Goal: Task Accomplishment & Management: Manage account settings

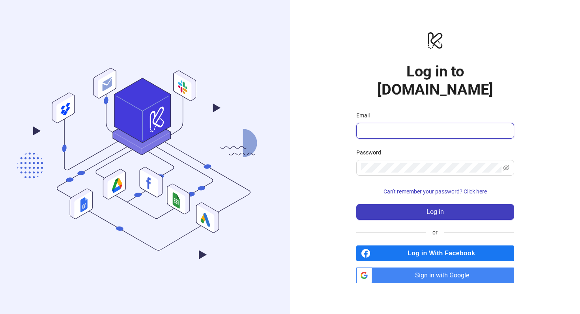
click at [405, 126] on input "Email" at bounding box center [434, 130] width 147 height 9
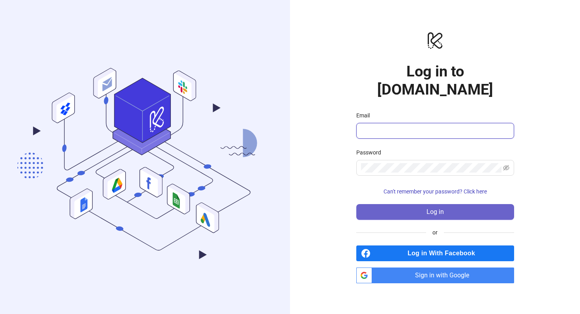
paste input "**********"
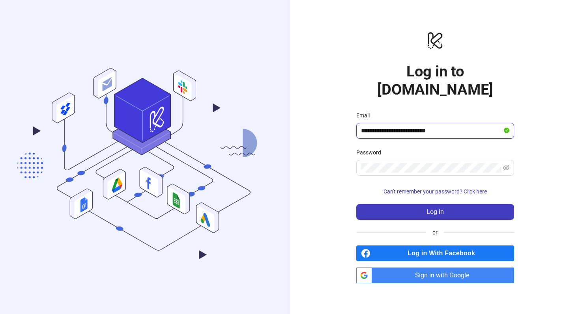
type input "**********"
click at [425, 191] on form "**********" at bounding box center [435, 165] width 158 height 109
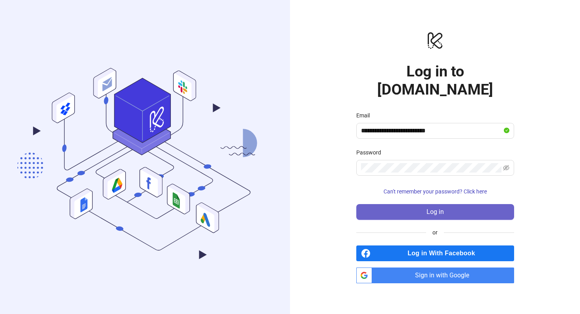
click at [425, 204] on button "Log in" at bounding box center [435, 212] width 158 height 16
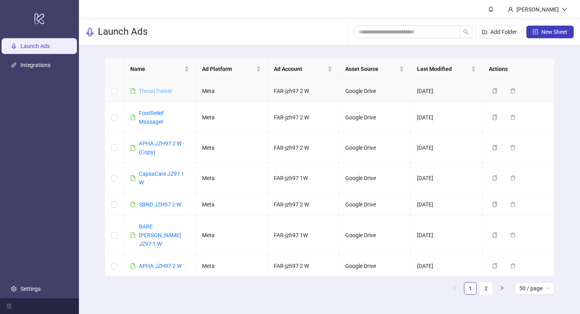
click at [152, 89] on link "ThroatTrainer" at bounding box center [156, 91] width 34 height 6
click at [550, 8] on div "[PERSON_NAME]" at bounding box center [537, 9] width 48 height 9
click at [41, 68] on link "Integrations" at bounding box center [36, 65] width 30 height 6
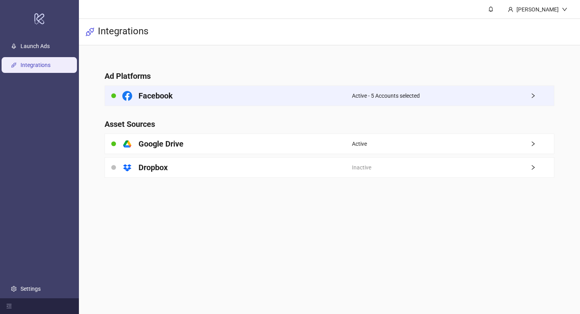
click at [329, 96] on div "Facebook" at bounding box center [228, 96] width 247 height 20
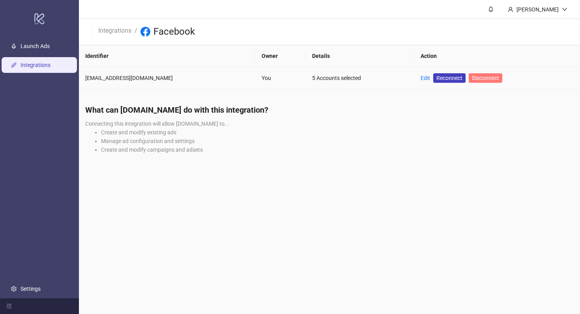
click at [478, 77] on span "Disconnect" at bounding box center [485, 78] width 27 height 6
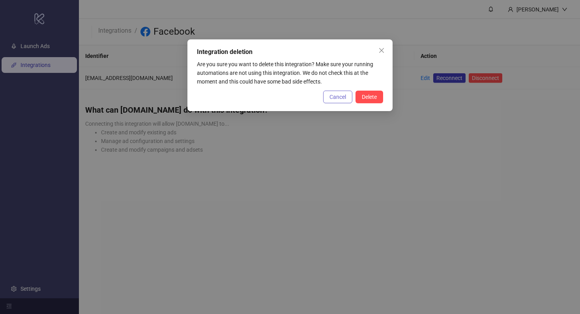
click at [340, 99] on span "Cancel" at bounding box center [337, 97] width 17 height 6
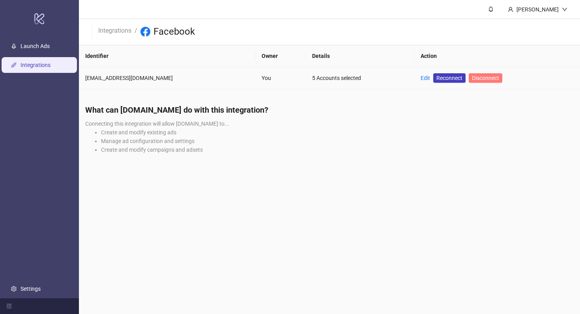
click at [483, 78] on span "Disconnect" at bounding box center [485, 78] width 27 height 6
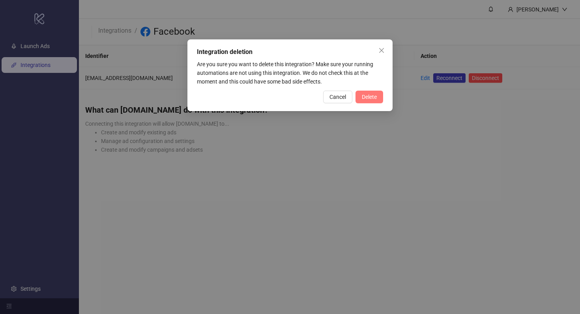
click at [379, 91] on button "Delete" at bounding box center [369, 97] width 28 height 13
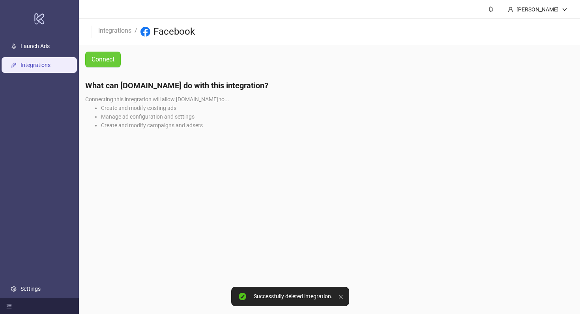
click at [107, 57] on span "Connect" at bounding box center [102, 59] width 23 height 10
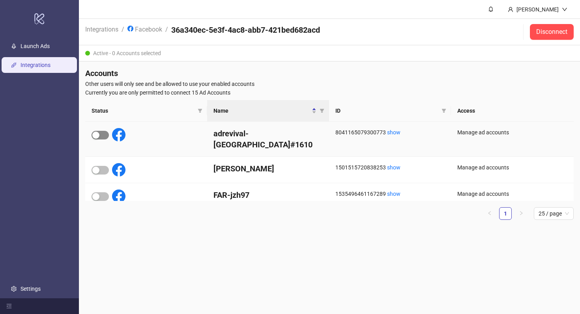
click at [102, 136] on span "button" at bounding box center [99, 135] width 17 height 9
click at [103, 192] on span "button" at bounding box center [99, 196] width 17 height 9
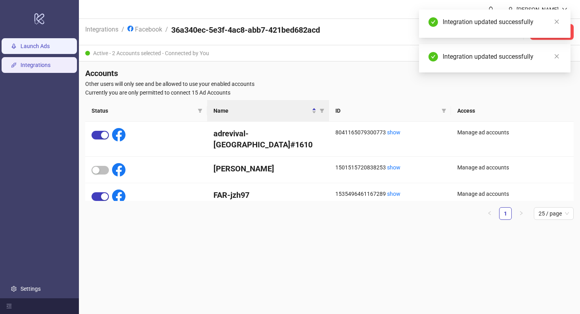
click at [50, 46] on link "Launch Ads" at bounding box center [35, 46] width 29 height 6
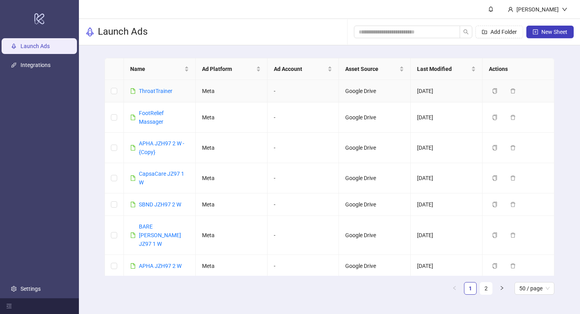
click at [153, 95] on div "ThroatTrainer" at bounding box center [156, 91] width 34 height 9
click at [149, 87] on div "ThroatTrainer" at bounding box center [156, 91] width 34 height 9
click at [151, 90] on link "ThroatTrainer" at bounding box center [156, 91] width 34 height 6
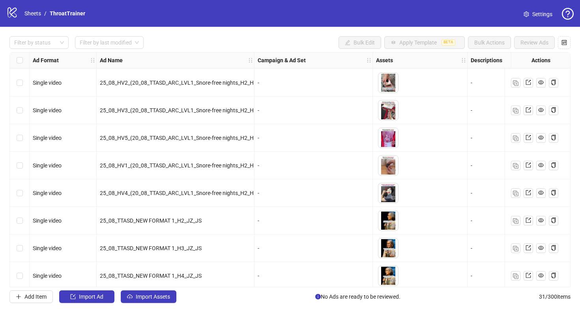
scroll to position [640, 0]
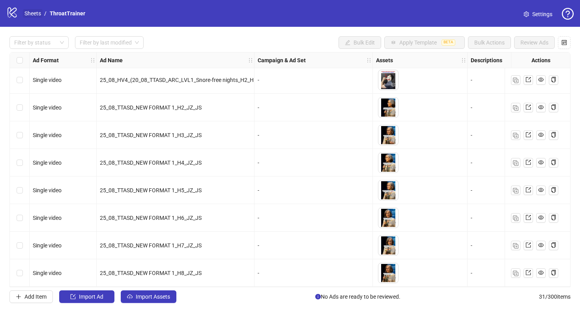
click at [37, 11] on link "Sheets" at bounding box center [33, 13] width 20 height 9
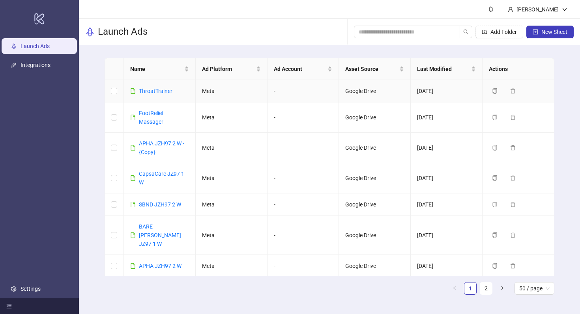
click at [166, 96] on td "ThroatTrainer" at bounding box center [160, 91] width 72 height 22
click at [164, 95] on div "ThroatTrainer" at bounding box center [156, 91] width 34 height 9
click at [163, 93] on link "ThroatTrainer" at bounding box center [156, 91] width 34 height 6
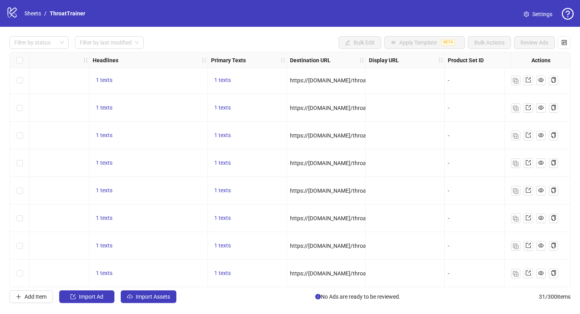
scroll to position [0, 496]
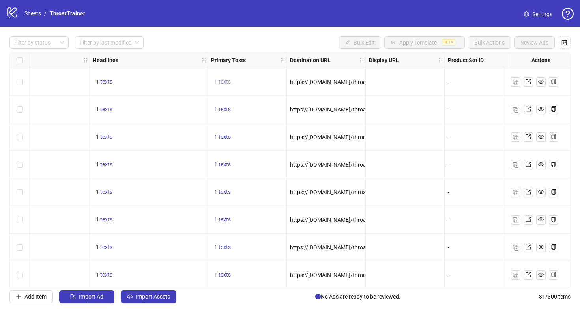
click at [226, 82] on span "1 texts" at bounding box center [222, 81] width 17 height 6
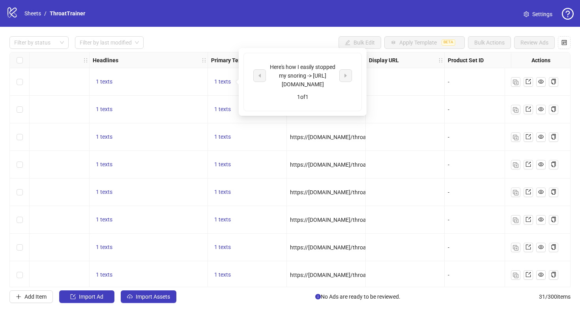
click at [159, 96] on div "1 texts" at bounding box center [149, 110] width 118 height 28
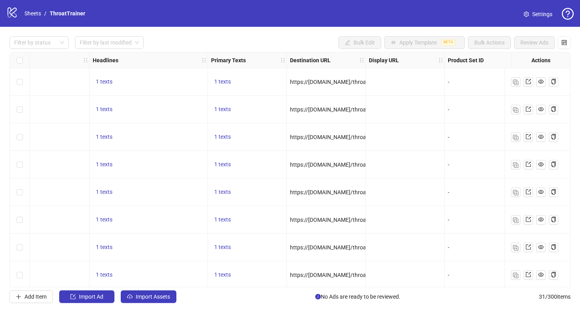
scroll to position [0, 0]
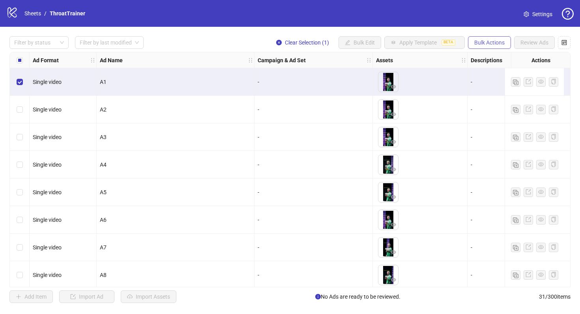
click at [487, 40] on span "Bulk Actions" at bounding box center [489, 42] width 30 height 6
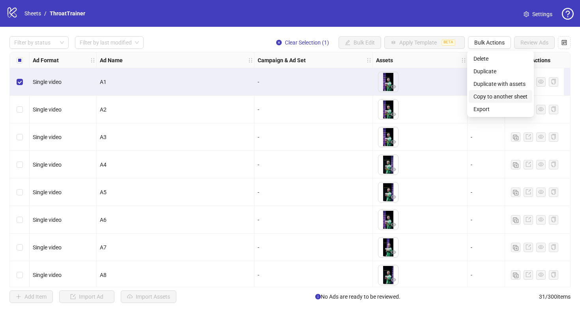
click at [493, 96] on span "Copy to another sheet" at bounding box center [500, 96] width 54 height 9
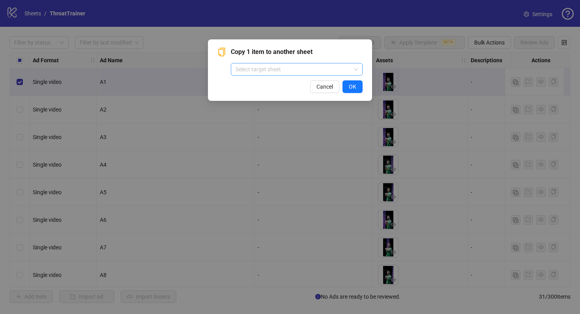
click at [327, 65] on input "search" at bounding box center [292, 69] width 115 height 12
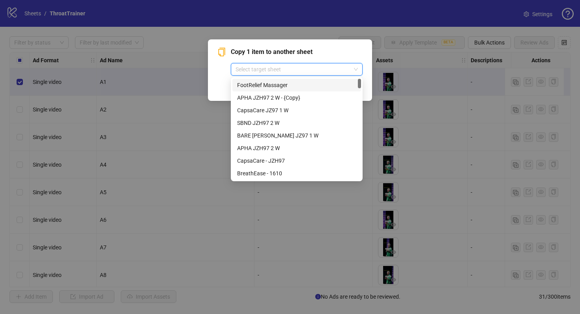
click at [321, 59] on div "Copy 1 item to another sheet Select target sheet" at bounding box center [297, 61] width 132 height 28
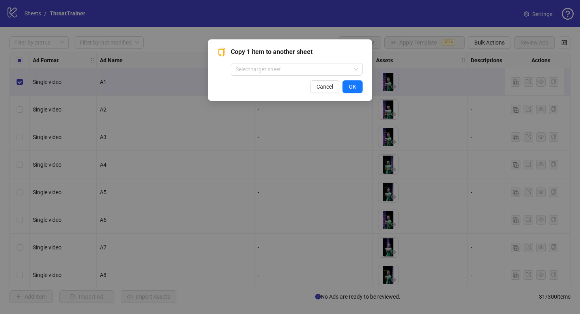
click at [406, 64] on div "Copy 1 item to another sheet Select target sheet Cancel OK" at bounding box center [290, 157] width 580 height 314
click at [326, 88] on span "Cancel" at bounding box center [324, 87] width 17 height 6
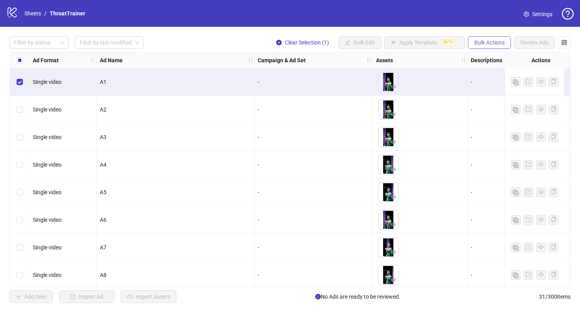
click at [486, 44] on span "Bulk Actions" at bounding box center [489, 42] width 30 height 6
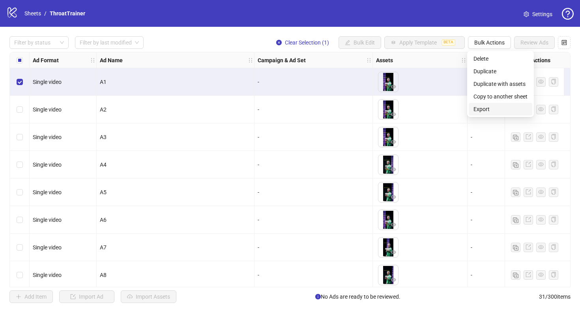
click at [494, 107] on span "Export" at bounding box center [500, 109] width 54 height 9
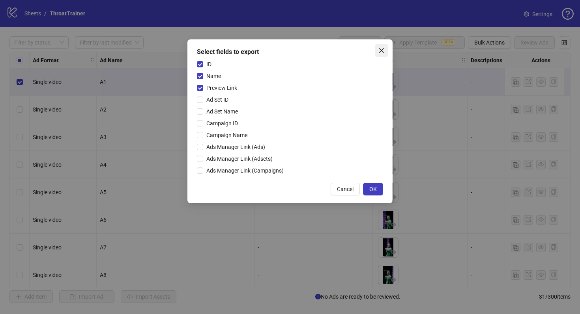
click at [386, 52] on span "Close" at bounding box center [381, 50] width 13 height 6
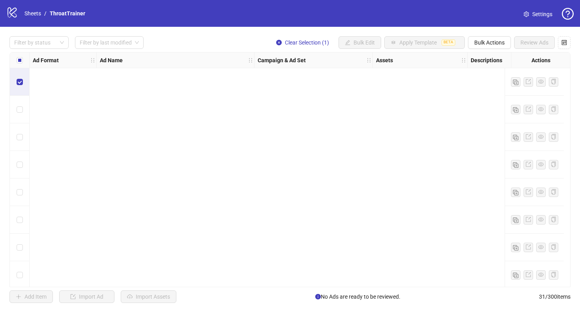
scroll to position [640, 0]
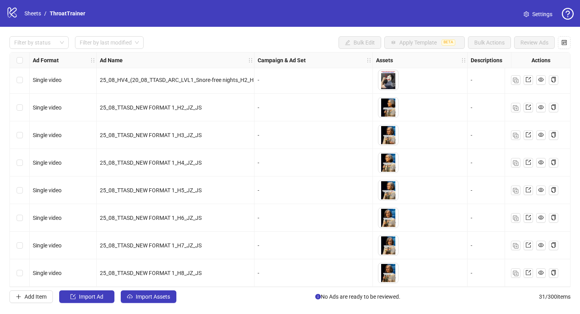
click at [548, 9] on link "Settings" at bounding box center [537, 14] width 41 height 13
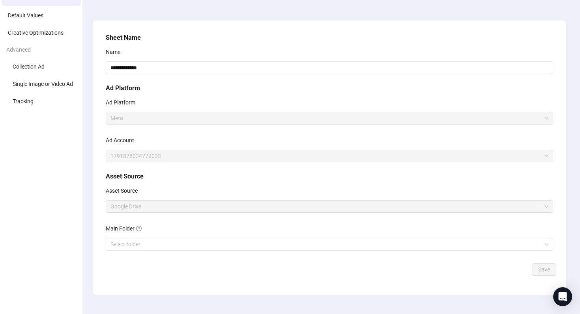
scroll to position [39, 0]
click at [190, 151] on span "1791878034772033" at bounding box center [329, 155] width 438 height 12
click at [190, 142] on div "Ad Account" at bounding box center [329, 141] width 447 height 16
click at [191, 157] on span "1791878034772033" at bounding box center [329, 155] width 438 height 12
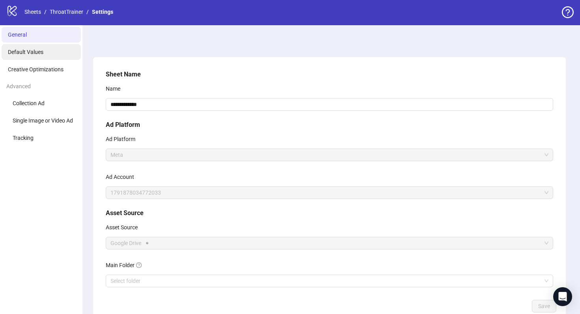
click at [45, 55] on li "Default Values" at bounding box center [41, 52] width 79 height 16
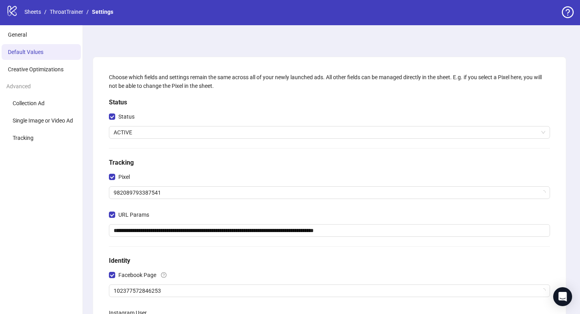
click at [44, 43] on ul "General Default Values Creative Optimizations Advanced Collection Ad Single Ima…" at bounding box center [41, 261] width 83 height 472
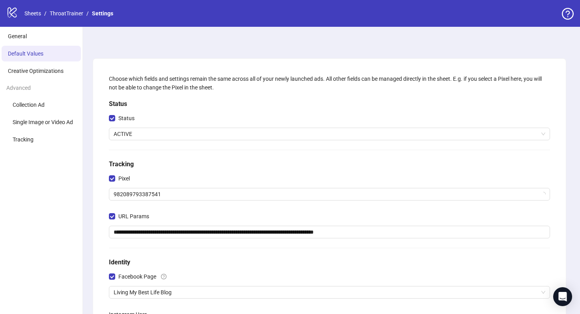
click at [44, 50] on li "Default Values" at bounding box center [41, 54] width 79 height 16
click at [39, 33] on li "General" at bounding box center [41, 36] width 79 height 16
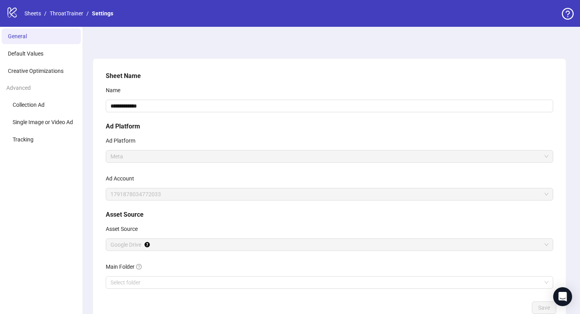
click at [16, 9] on icon at bounding box center [11, 12] width 9 height 10
click at [33, 11] on link "Sheets" at bounding box center [33, 13] width 20 height 9
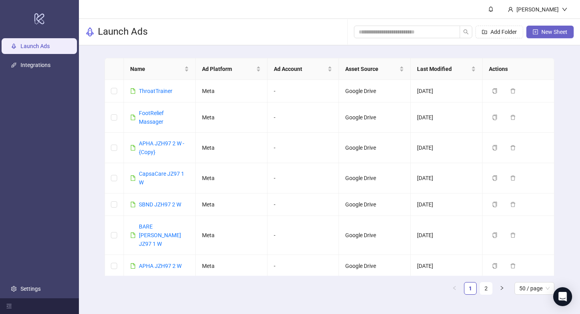
click at [533, 35] on button "New Sheet" at bounding box center [549, 32] width 47 height 13
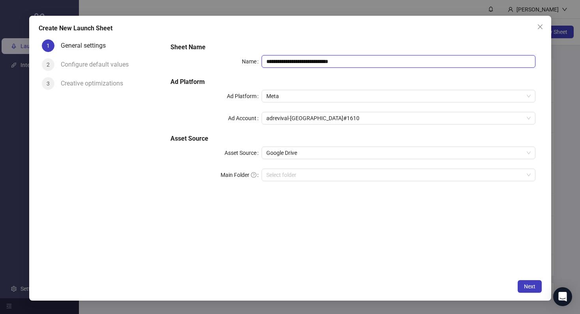
click at [352, 65] on input "**********" at bounding box center [397, 61] width 273 height 13
click at [354, 118] on span "adrevival-[GEOGRAPHIC_DATA]#1610" at bounding box center [398, 118] width 264 height 12
type input "**********"
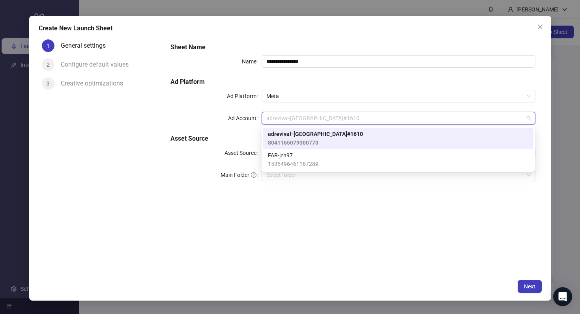
click at [344, 140] on div "adrevival-[GEOGRAPHIC_DATA]#1610 8041165079300773" at bounding box center [398, 138] width 261 height 17
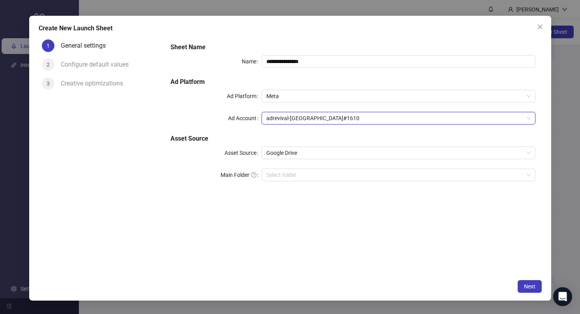
click at [304, 112] on div "**********" at bounding box center [352, 116] width 371 height 155
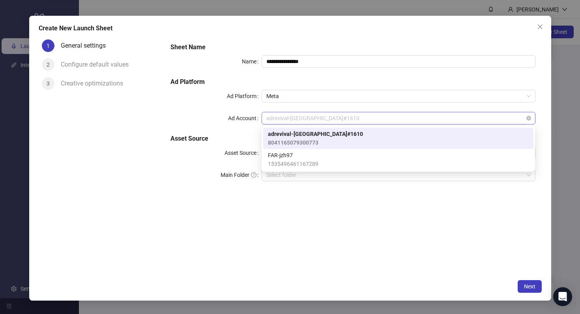
click at [304, 114] on span "adrevival-[GEOGRAPHIC_DATA]#1610" at bounding box center [398, 118] width 264 height 12
click at [311, 140] on span "8041165079300773" at bounding box center [315, 142] width 95 height 9
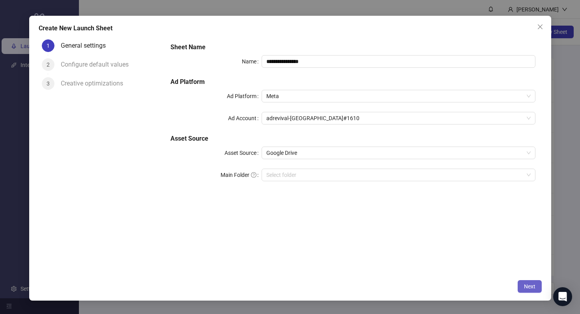
click at [532, 287] on span "Next" at bounding box center [529, 287] width 11 height 6
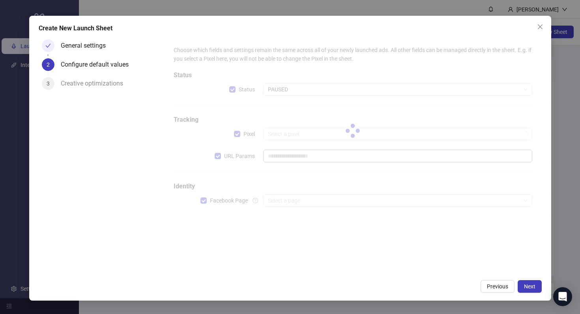
type input "**********"
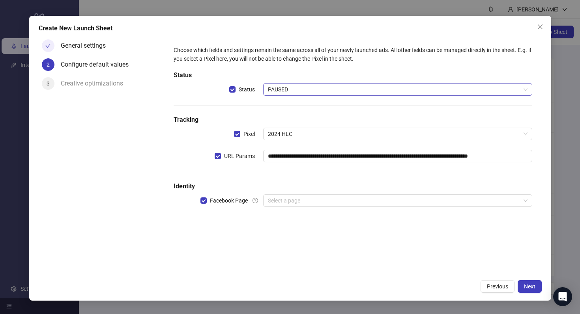
click at [310, 89] on span "PAUSED" at bounding box center [397, 90] width 259 height 12
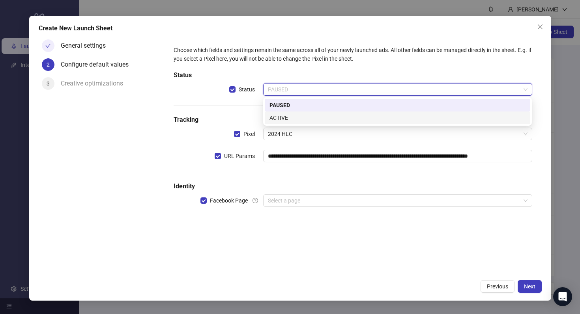
click at [310, 113] on div "ACTIVE" at bounding box center [397, 118] width 265 height 13
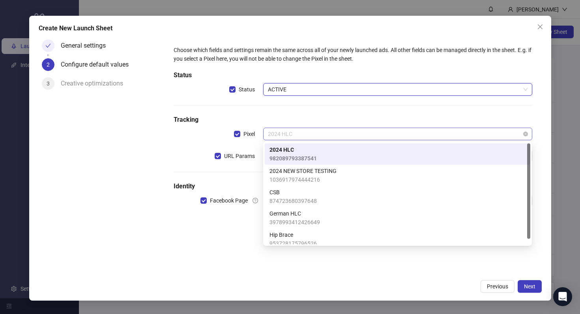
click at [306, 134] on span "2024 HLC" at bounding box center [397, 134] width 259 height 12
click at [305, 157] on span "982089793387541" at bounding box center [292, 158] width 47 height 9
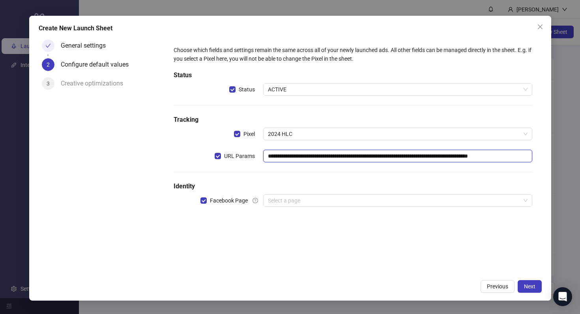
click at [306, 159] on input "**********" at bounding box center [397, 156] width 269 height 13
click at [321, 180] on div "**********" at bounding box center [352, 131] width 364 height 177
click at [333, 198] on input "search" at bounding box center [394, 201] width 252 height 12
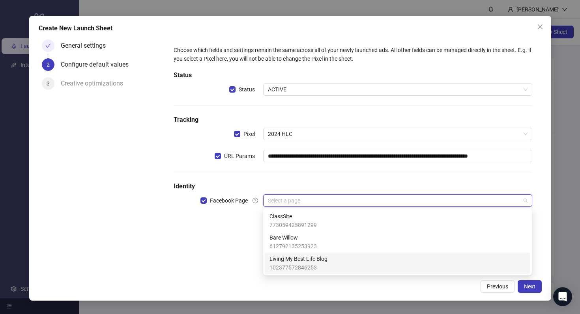
click at [331, 255] on div "Living My Best Life Blog 102377572846253" at bounding box center [397, 263] width 256 height 17
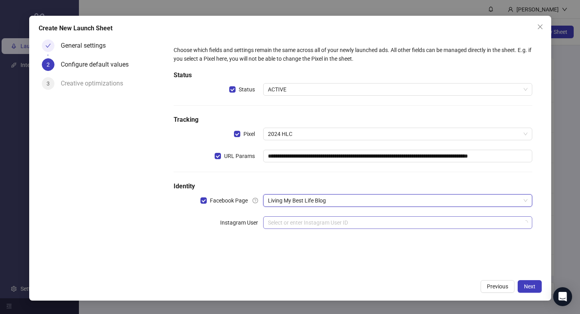
click at [432, 218] on input "search" at bounding box center [394, 223] width 252 height 12
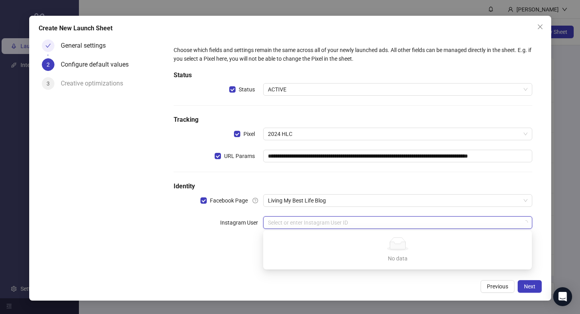
click at [288, 226] on input "search" at bounding box center [394, 223] width 252 height 12
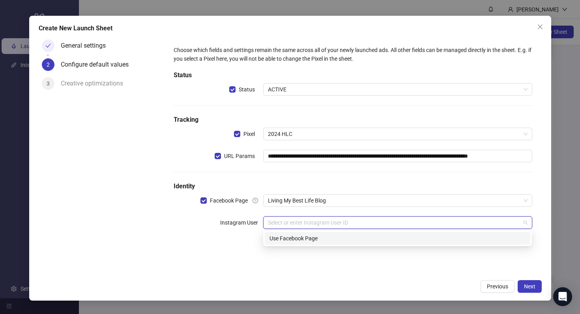
click at [289, 236] on div "Use Facebook Page" at bounding box center [397, 238] width 256 height 9
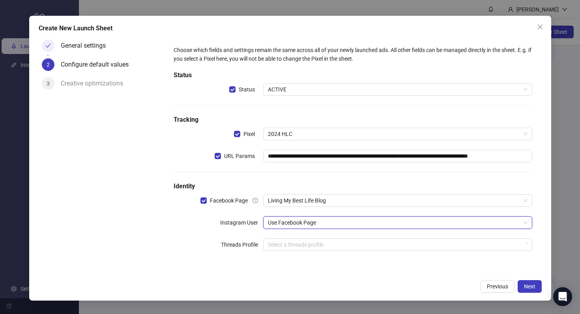
click at [499, 272] on div "**********" at bounding box center [352, 155] width 377 height 239
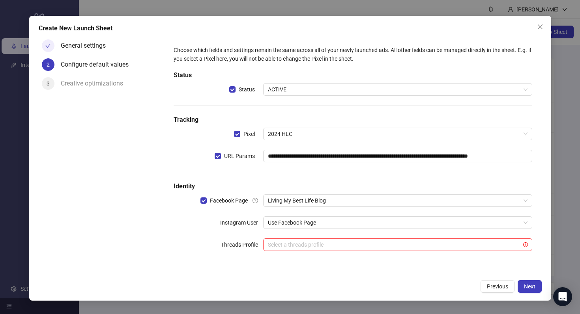
click at [431, 237] on div "**********" at bounding box center [352, 153] width 364 height 221
click at [431, 242] on input "search" at bounding box center [394, 245] width 252 height 12
click at [540, 272] on div "**********" at bounding box center [352, 155] width 377 height 239
click at [539, 279] on div "**********" at bounding box center [290, 158] width 522 height 285
click at [539, 281] on button "Next" at bounding box center [529, 286] width 24 height 13
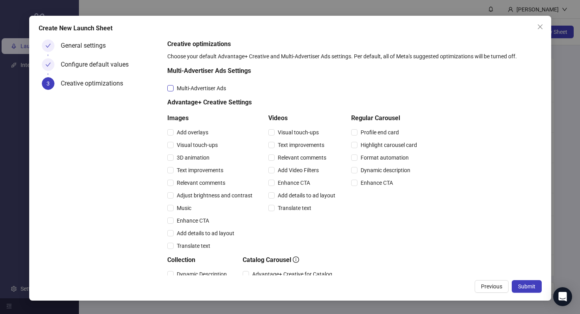
click at [204, 91] on span "Multi-Advertiser Ads" at bounding box center [201, 88] width 56 height 9
click at [203, 182] on span "Relevant comments" at bounding box center [200, 183] width 55 height 9
click at [294, 155] on span "Relevant comments" at bounding box center [301, 157] width 55 height 9
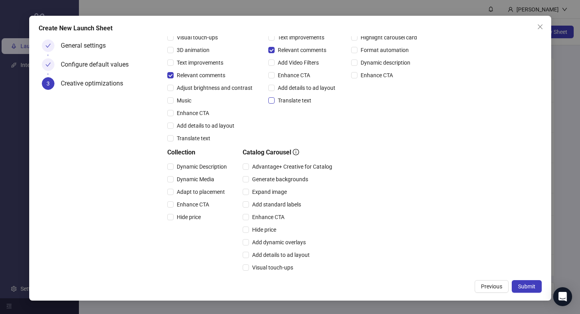
scroll to position [162, 0]
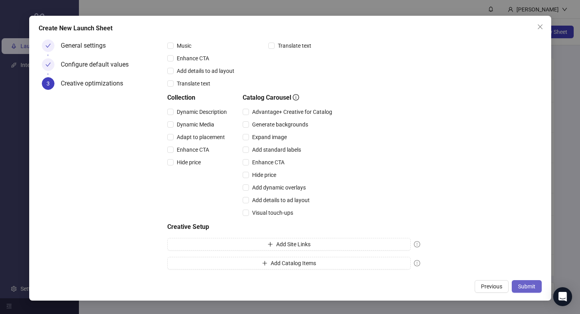
click at [526, 285] on span "Submit" at bounding box center [526, 287] width 17 height 6
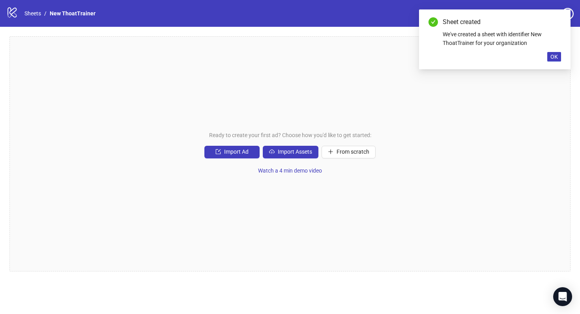
click at [555, 48] on div "Sheet created We've created a sheet with identifier New ThoatTrainer for your o…" at bounding box center [494, 39] width 151 height 60
click at [558, 54] on button "OK" at bounding box center [554, 56] width 14 height 9
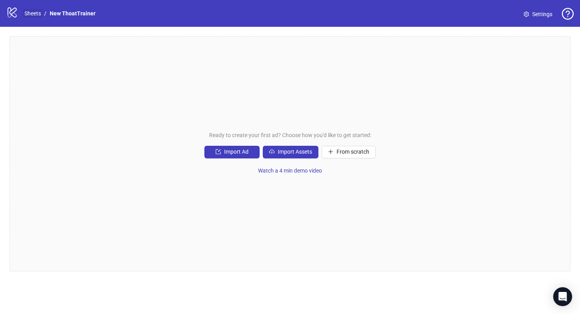
click at [35, 13] on link "Sheets" at bounding box center [33, 13] width 20 height 9
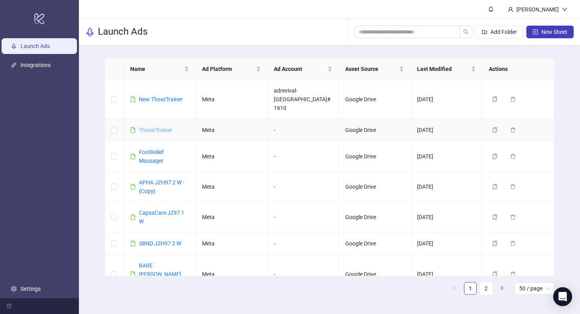
click at [160, 127] on link "ThroatTrainer" at bounding box center [156, 130] width 34 height 6
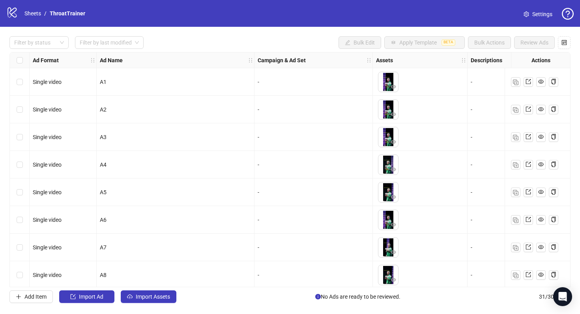
click at [17, 88] on div "Select row 1" at bounding box center [20, 82] width 20 height 28
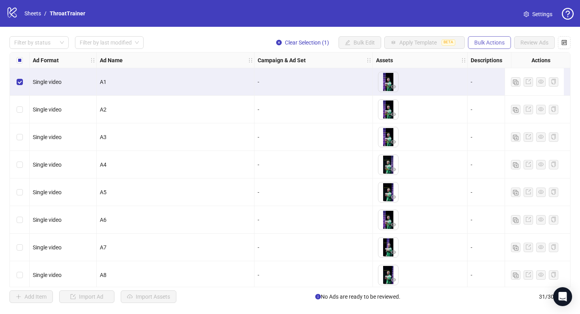
click at [499, 45] on span "Bulk Actions" at bounding box center [489, 42] width 30 height 6
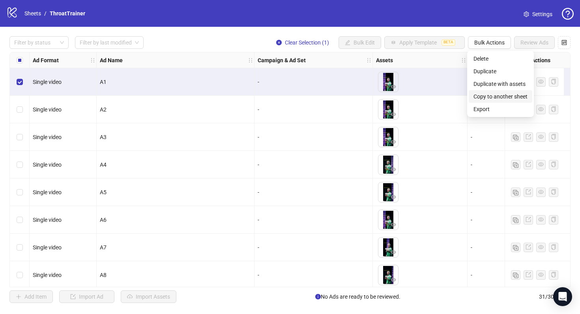
click at [503, 95] on span "Copy to another sheet" at bounding box center [500, 96] width 54 height 9
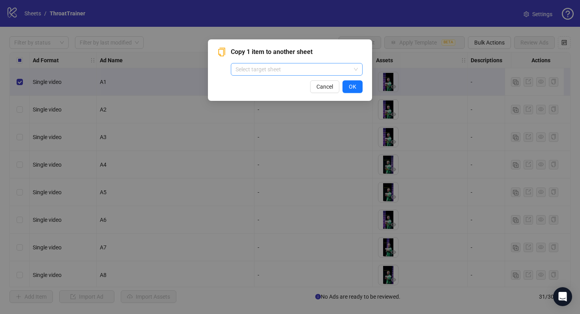
click at [267, 72] on input "search" at bounding box center [292, 69] width 115 height 12
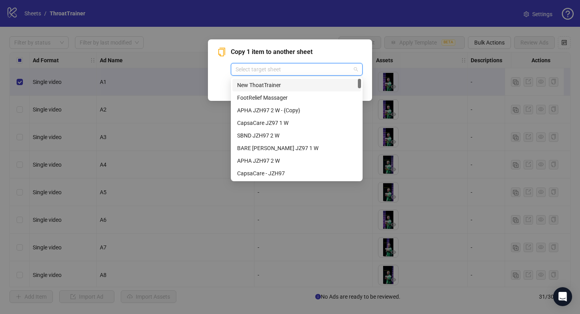
click at [274, 85] on div "New ThoatTrainer" at bounding box center [296, 85] width 119 height 9
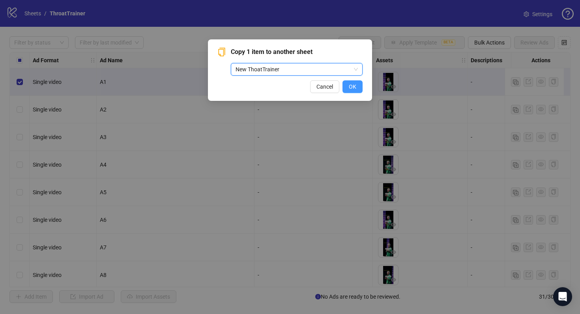
click at [357, 86] on button "OK" at bounding box center [352, 86] width 20 height 13
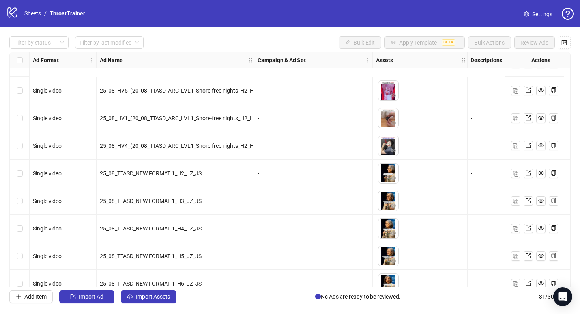
scroll to position [298, 0]
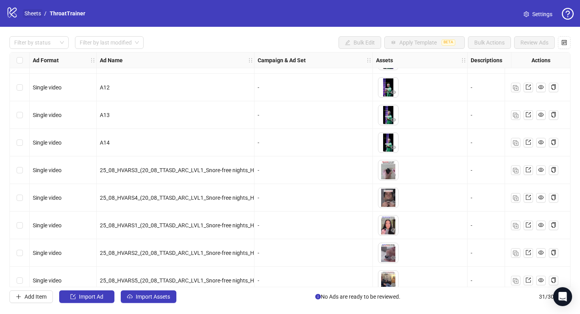
click at [40, 13] on link "Sheets" at bounding box center [33, 13] width 20 height 9
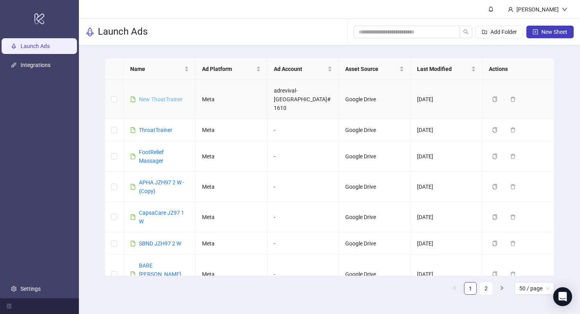
click at [156, 96] on link "New ThoatTrainer" at bounding box center [161, 99] width 44 height 6
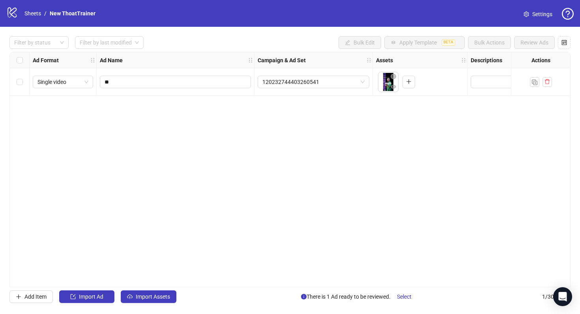
click at [176, 186] on div "**********" at bounding box center [289, 169] width 561 height 235
click at [134, 295] on button "Import Assets" at bounding box center [149, 297] width 56 height 13
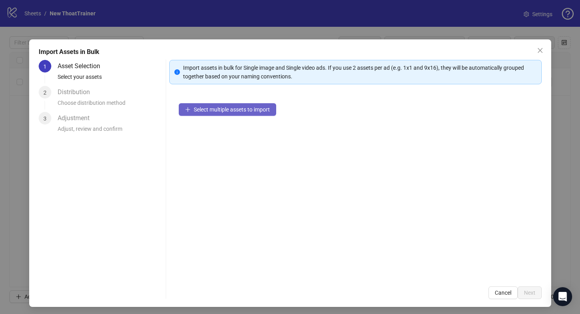
click at [217, 113] on button "Select multiple assets to import" at bounding box center [227, 109] width 97 height 13
click at [547, 48] on div "Import Assets in Bulk 1 Asset Selection Select your assets 2 Distribution Choos…" at bounding box center [290, 173] width 522 height 268
click at [542, 49] on icon "close" at bounding box center [540, 50] width 6 height 6
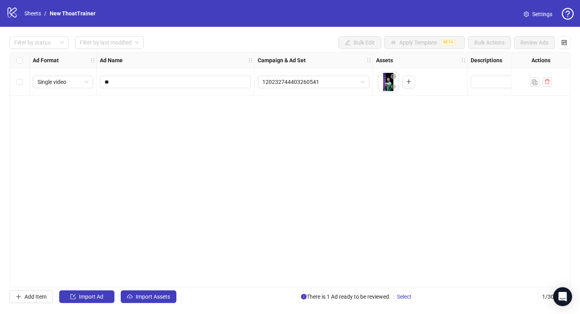
click at [423, 152] on div "**********" at bounding box center [289, 169] width 561 height 235
